Goal: Task Accomplishment & Management: Use online tool/utility

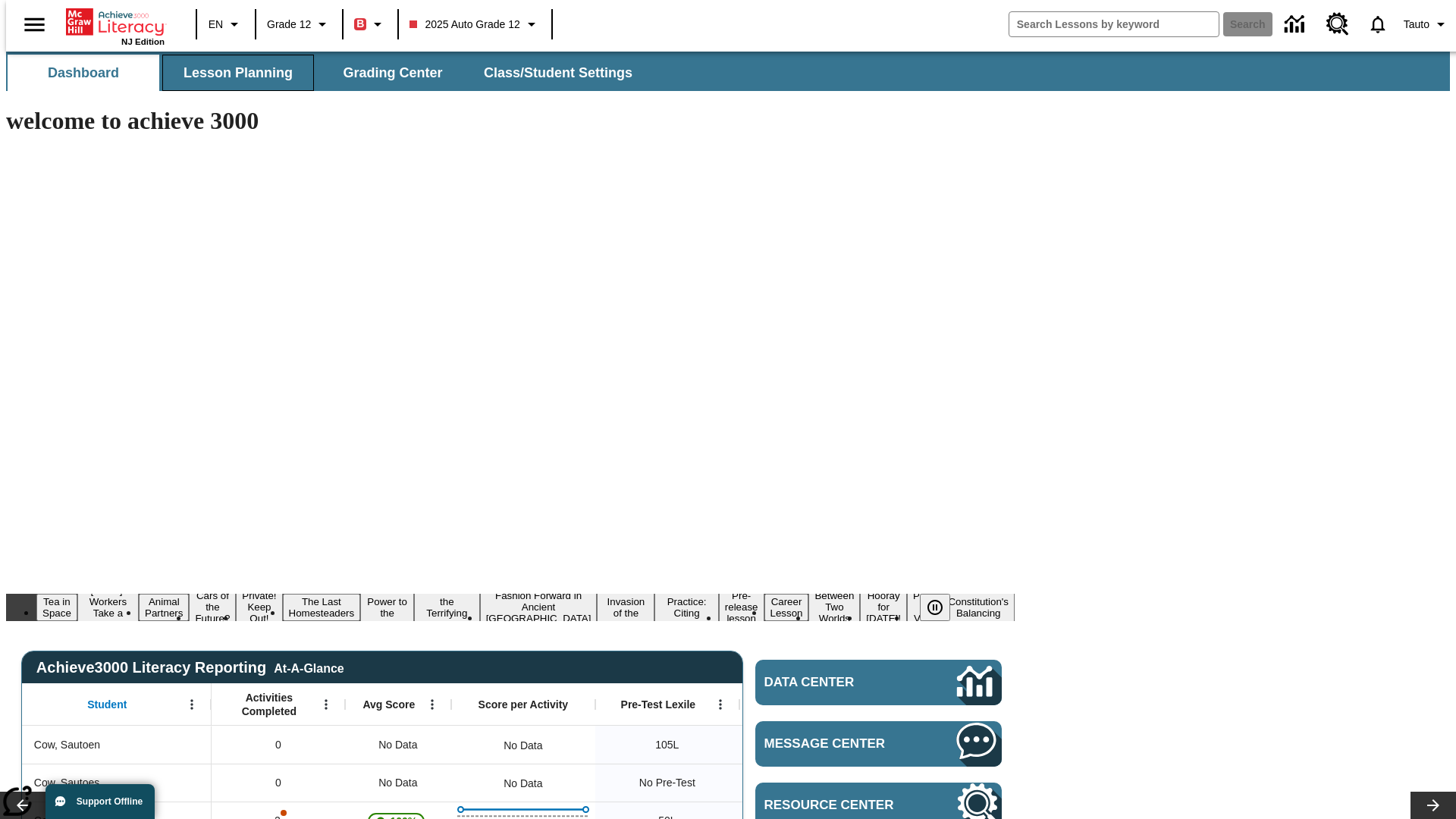
click at [232, 73] on span "Lesson Planning" at bounding box center [238, 73] width 109 height 17
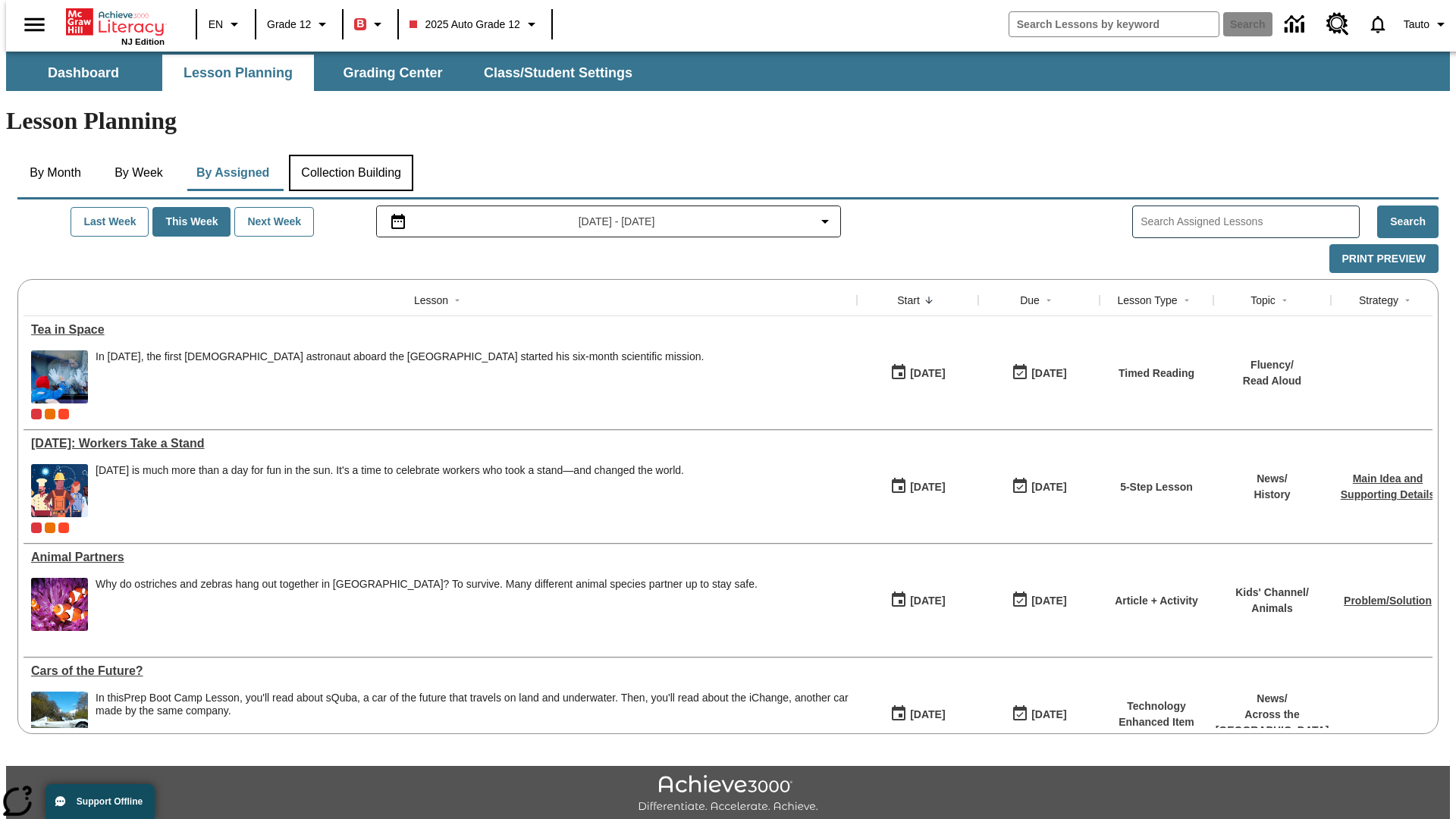
click at [351, 155] on button "Collection Building" at bounding box center [351, 173] width 124 height 37
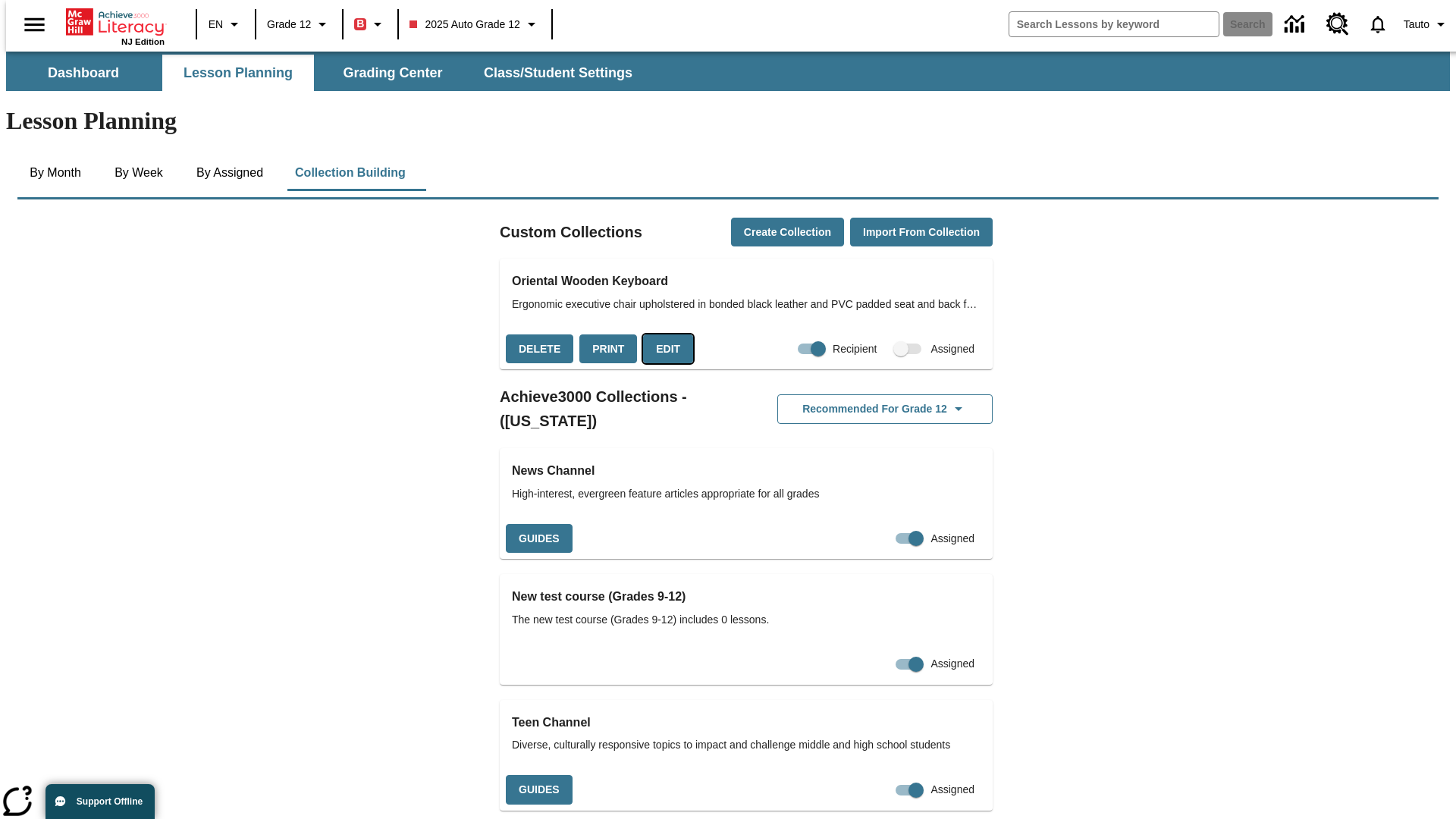
click at [663, 334] on button "Edit" at bounding box center [668, 349] width 50 height 30
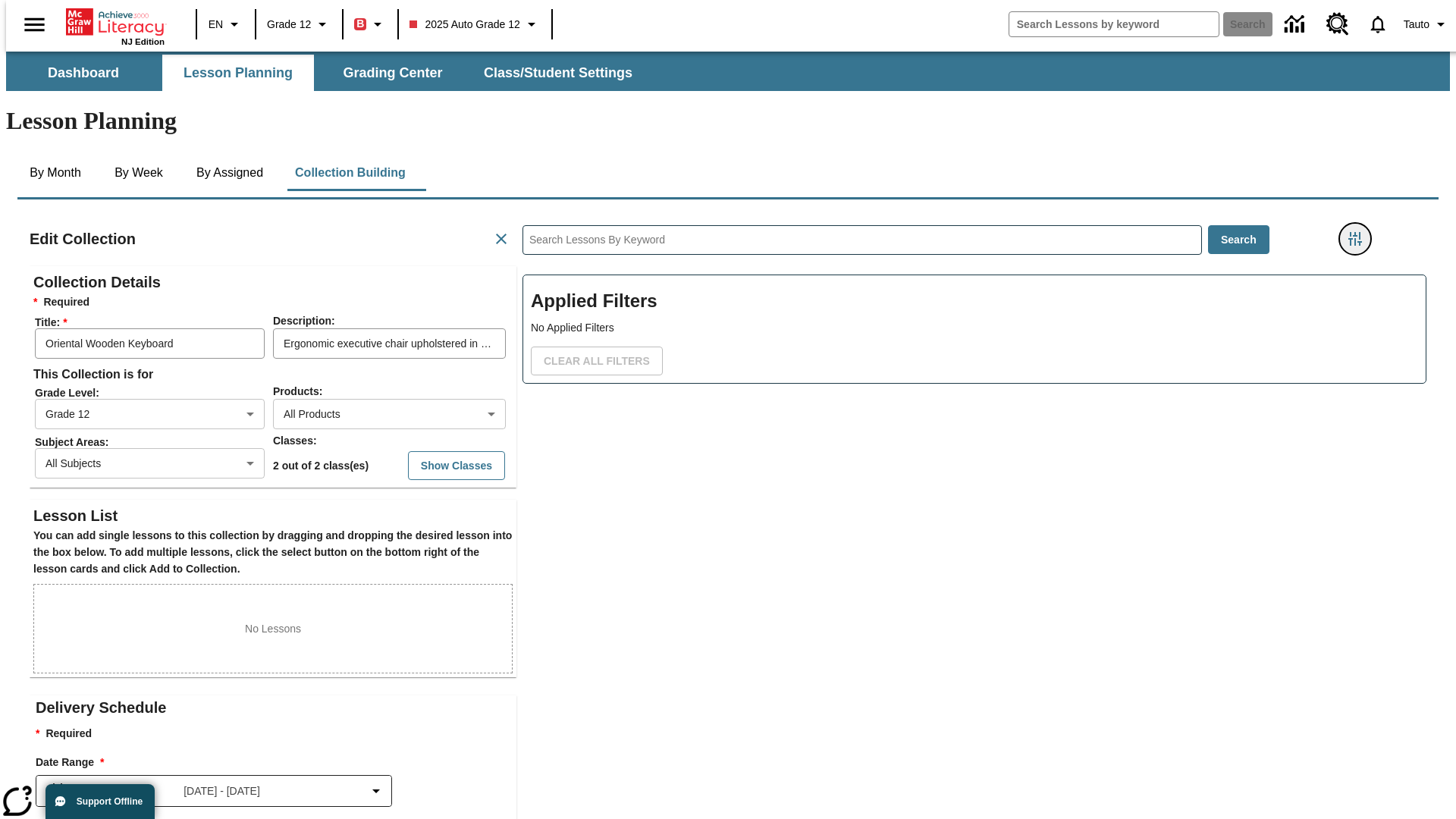
click at [1359, 232] on icon "Filters Side menu" at bounding box center [1355, 239] width 14 height 14
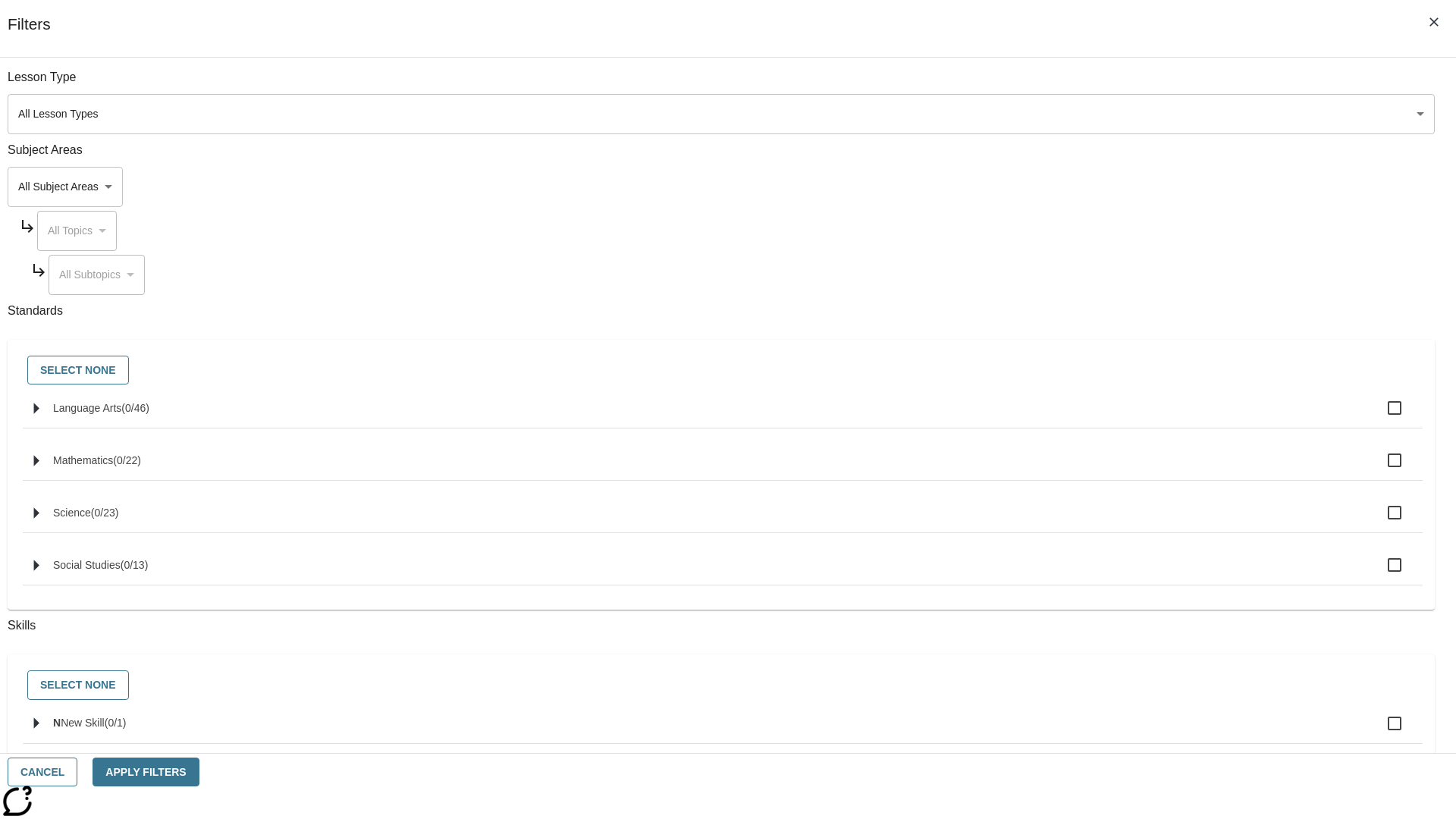
click at [1092, 186] on body "Skip to main content NJ Edition EN Grade 12 B 2025 Auto Grade 12 Search 0 Tauto…" at bounding box center [728, 527] width 1444 height 951
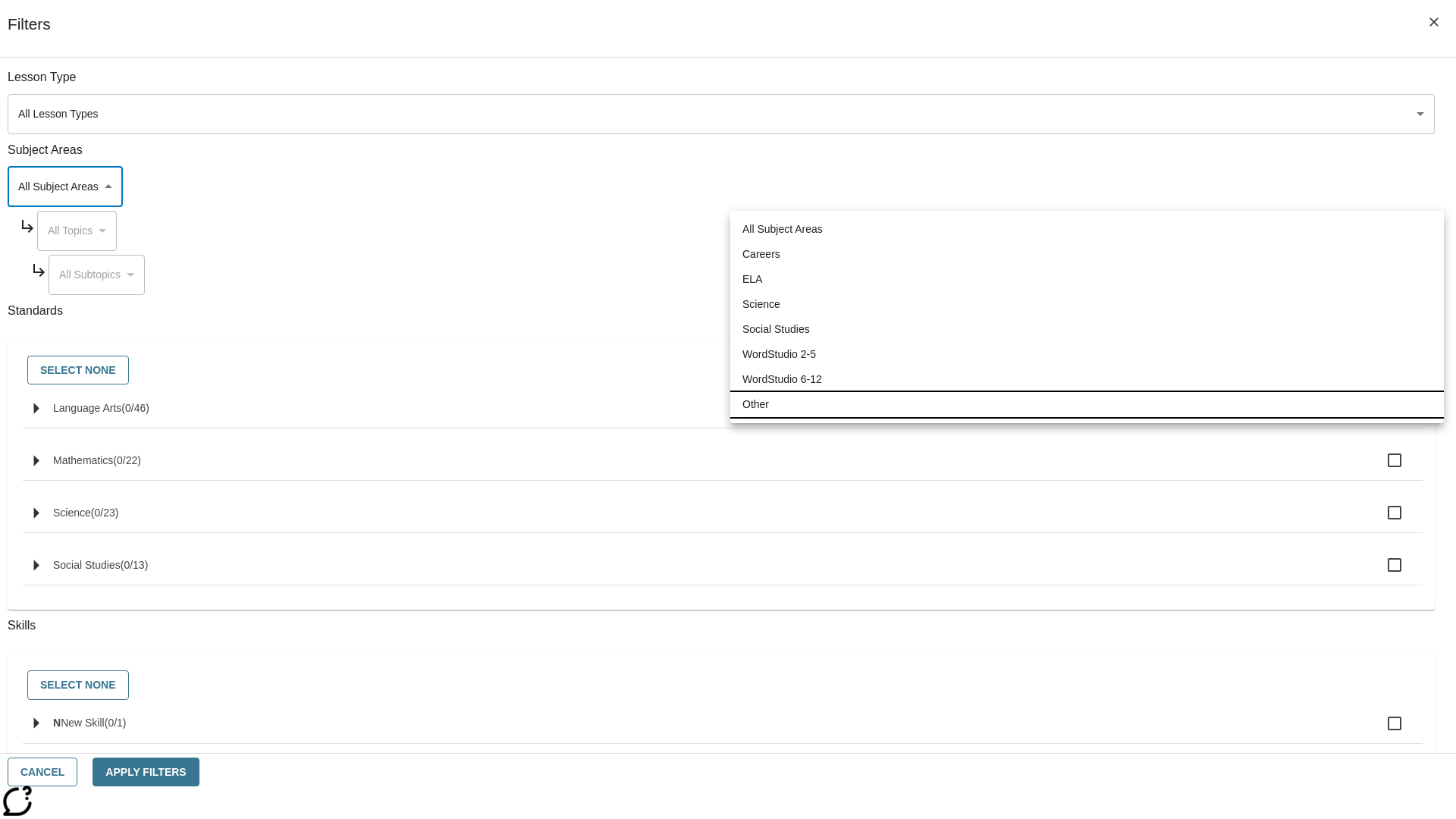
click at [1087, 404] on li "Other" at bounding box center [1087, 405] width 714 height 25
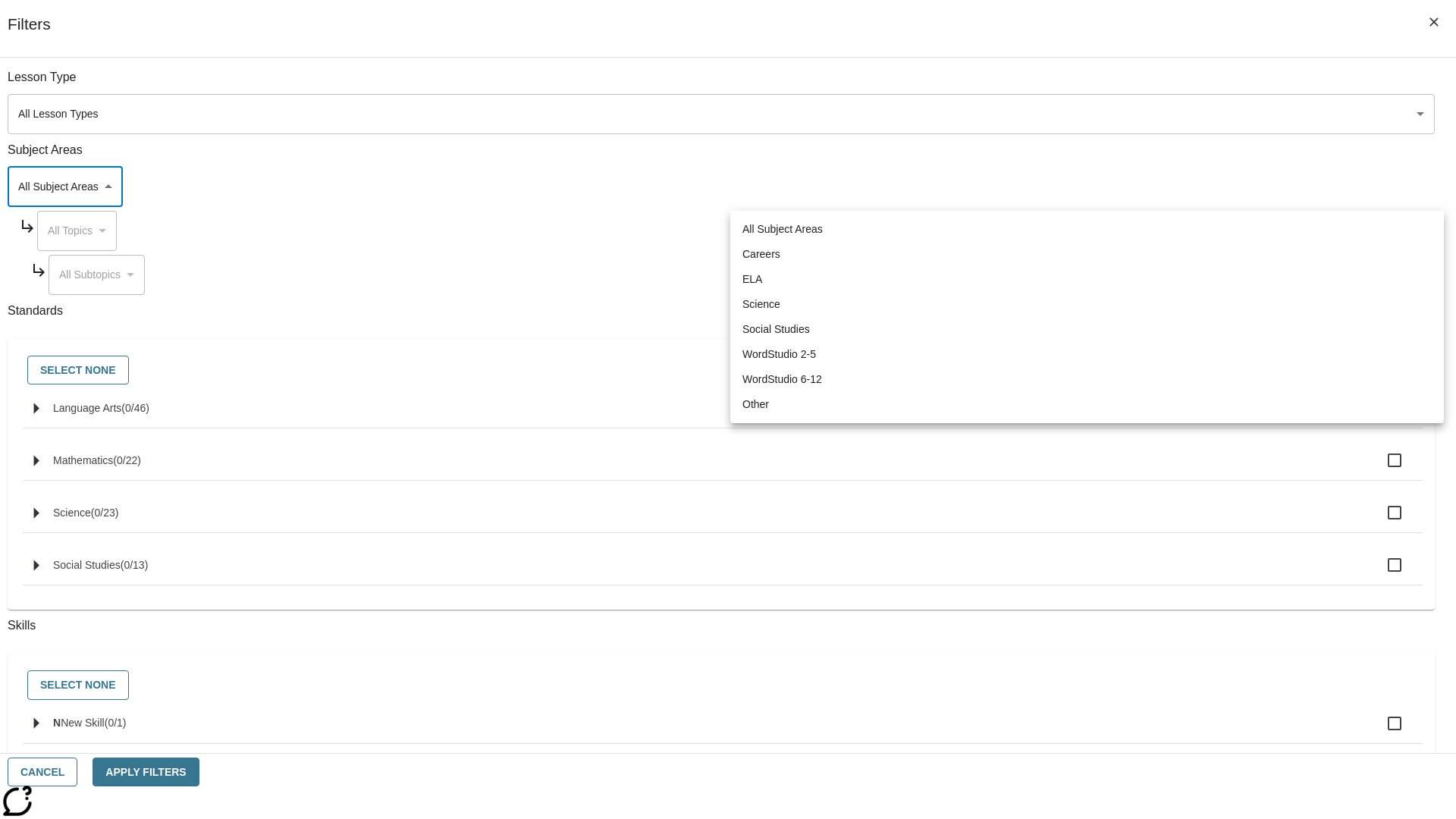
type input "0"
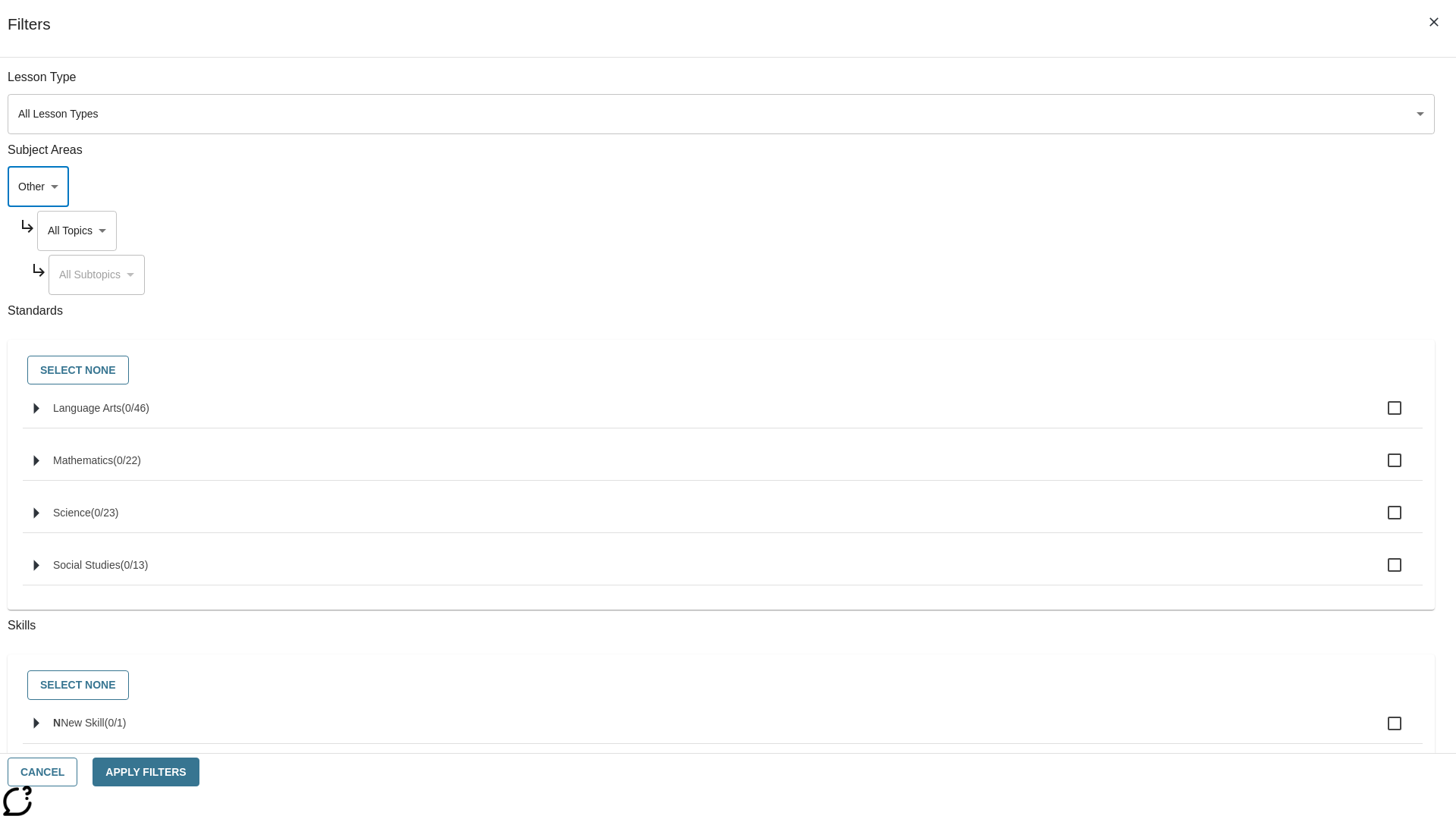
click at [1106, 231] on body "Skip to main content NJ Edition EN Grade 12 B 2025 Auto Grade 12 Search 0 Tauto…" at bounding box center [728, 527] width 1444 height 951
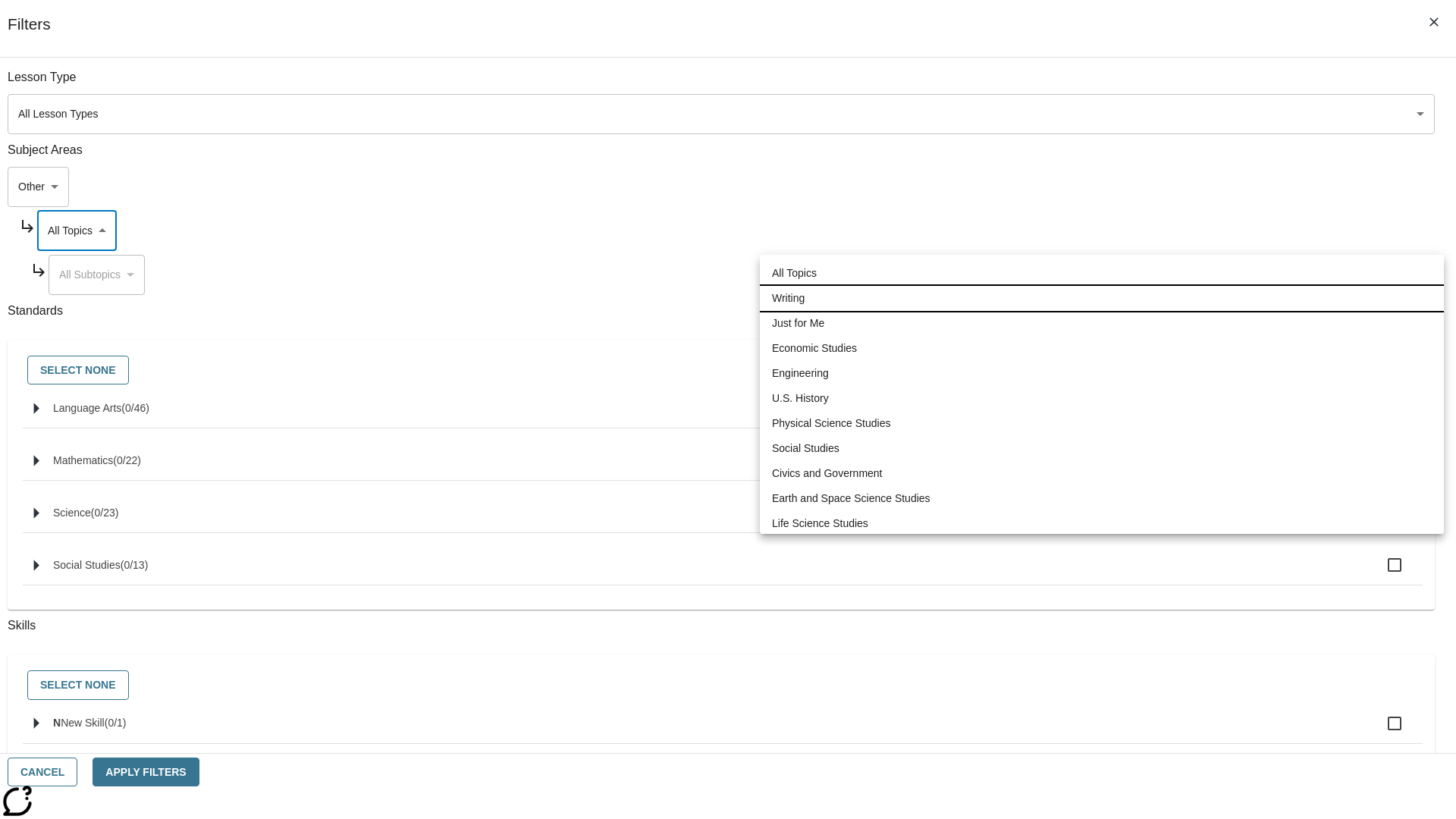
click at [1102, 286] on li "Writing" at bounding box center [1102, 299] width 684 height 25
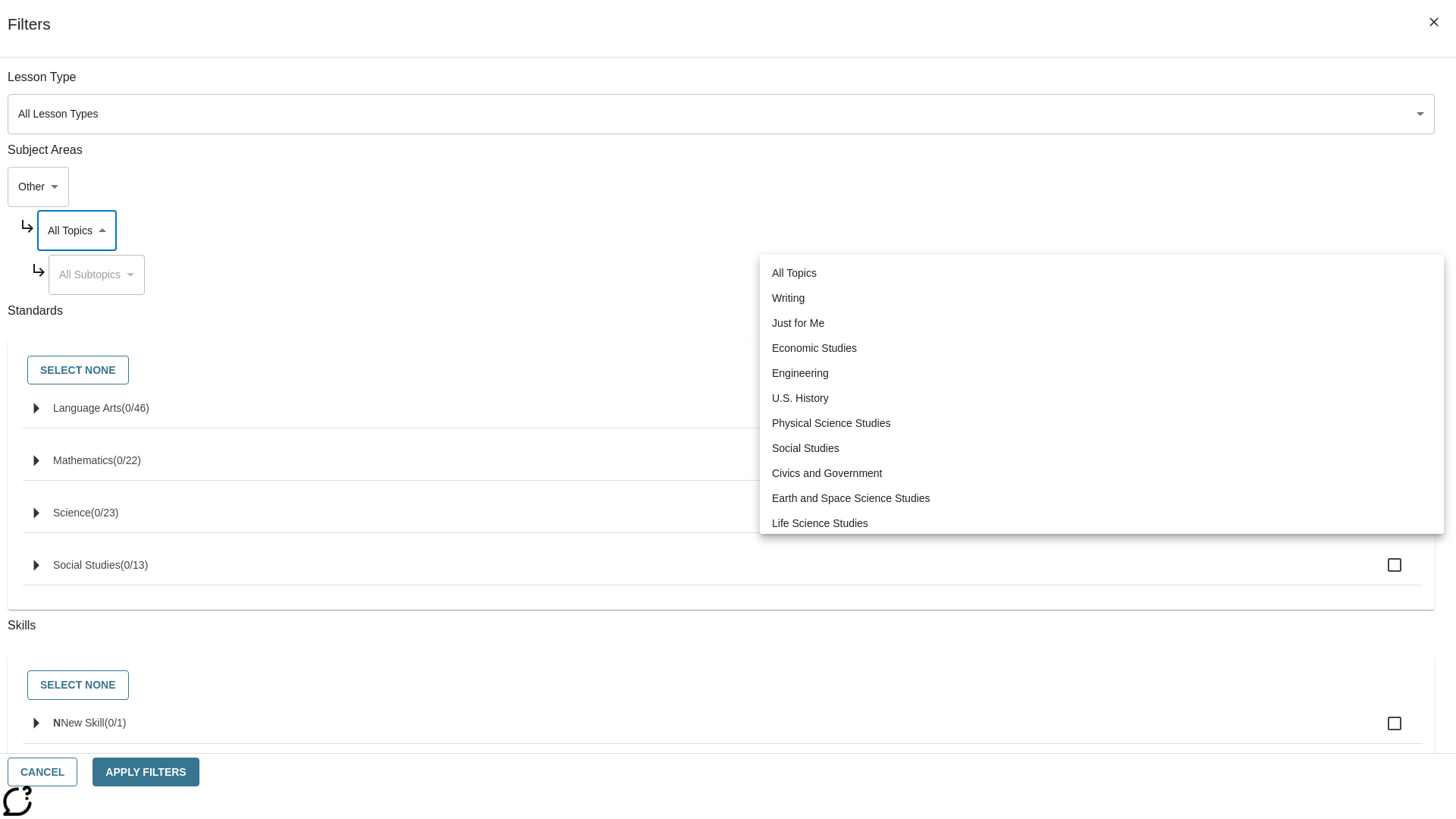
type input "6"
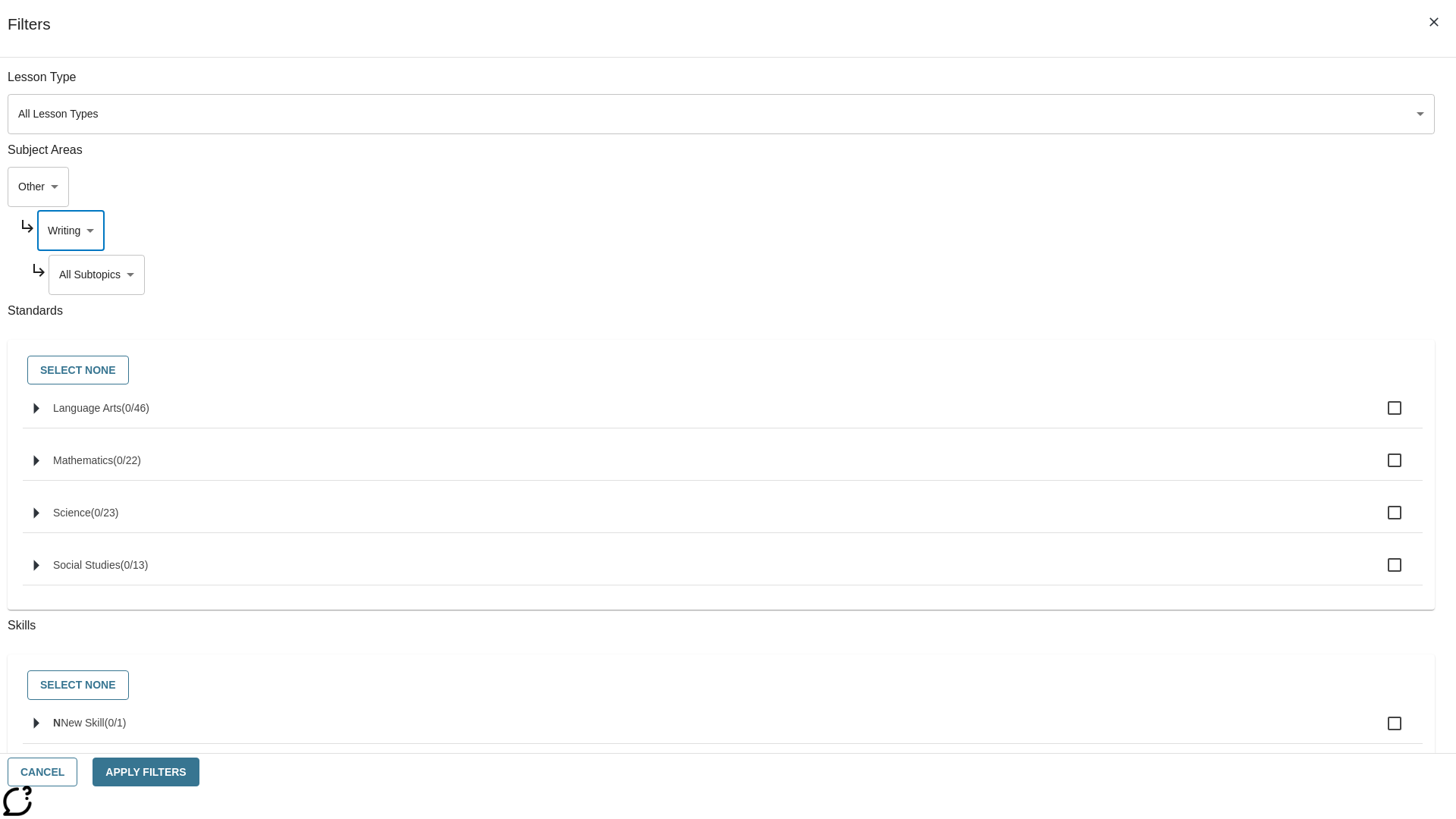
scroll to position [31, 0]
click at [198, 772] on button "Apply Filters" at bounding box center [145, 773] width 106 height 30
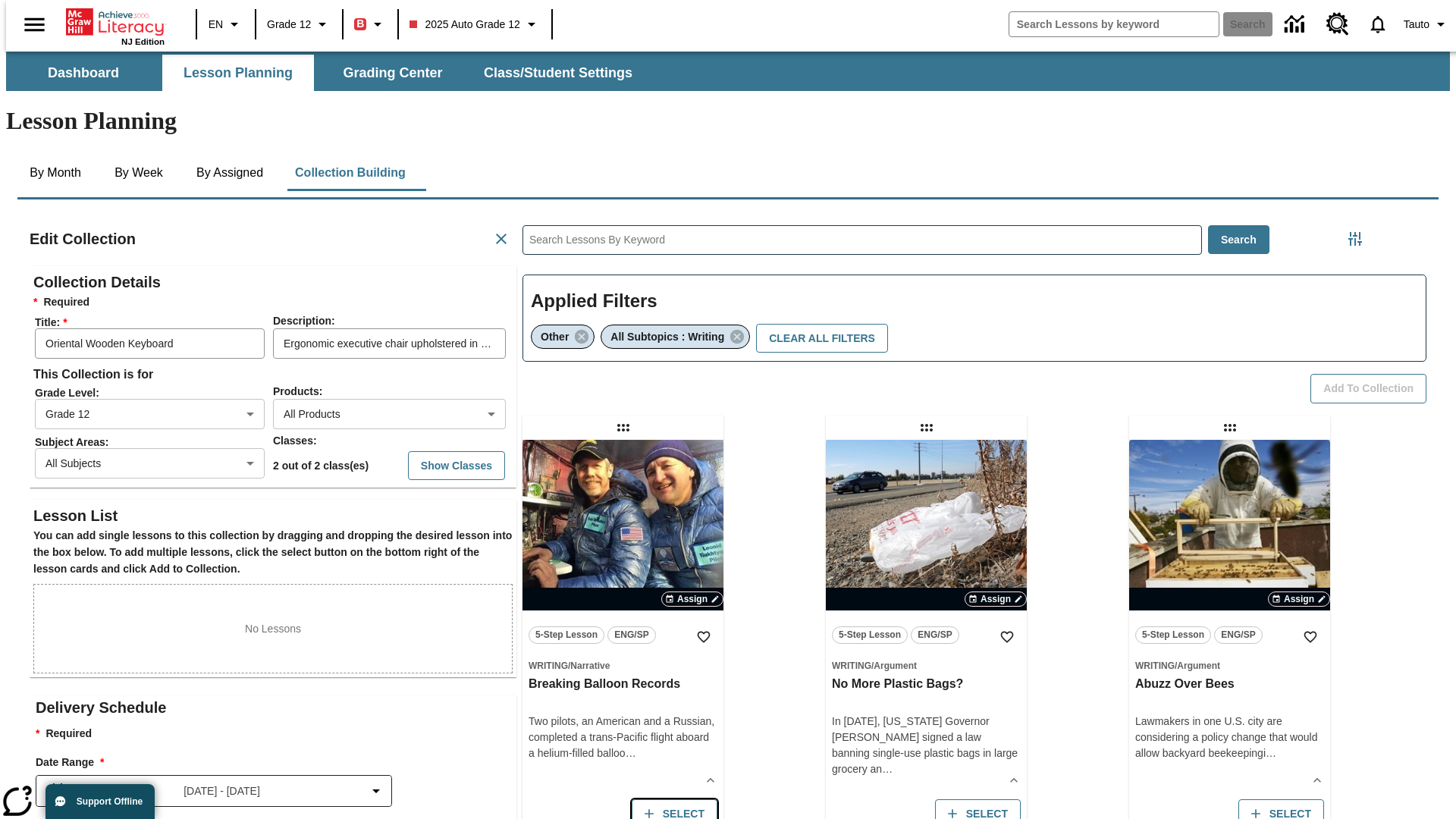
click at [670, 799] on button "Select" at bounding box center [674, 814] width 85 height 30
